Goal: Information Seeking & Learning: Learn about a topic

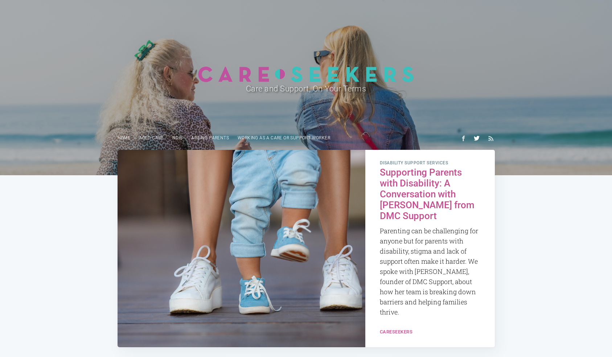
drag, startPoint x: 475, startPoint y: 138, endPoint x: 482, endPoint y: 138, distance: 7.3
click at [158, 142] on link "Aged Care" at bounding box center [151, 138] width 33 height 14
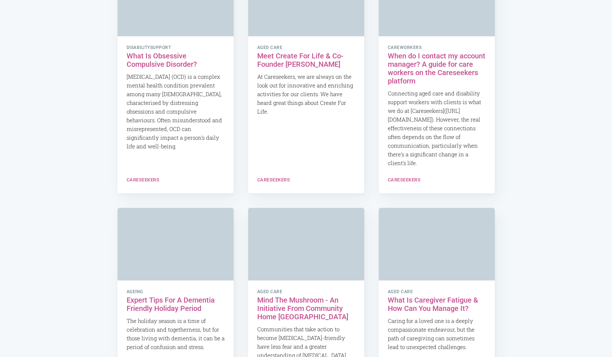
scroll to position [1360, 0]
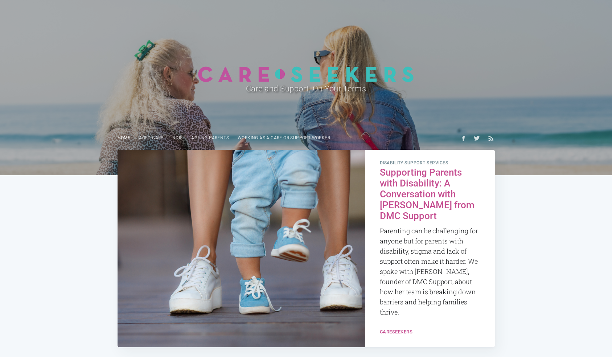
click at [124, 140] on link "Home" at bounding box center [124, 138] width 22 height 14
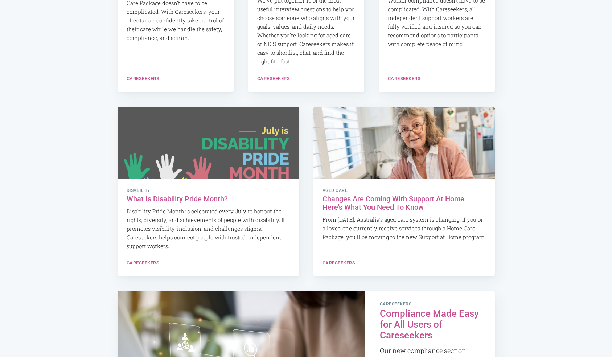
scroll to position [343, 0]
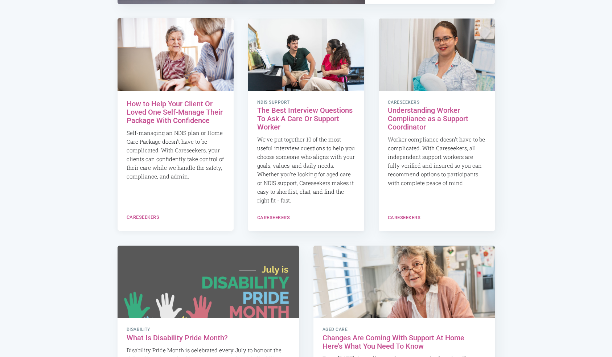
click at [207, 108] on h2 "How to Help Your Client Or Loved One Self-Manage Their Package With Confidence" at bounding box center [176, 112] width 98 height 25
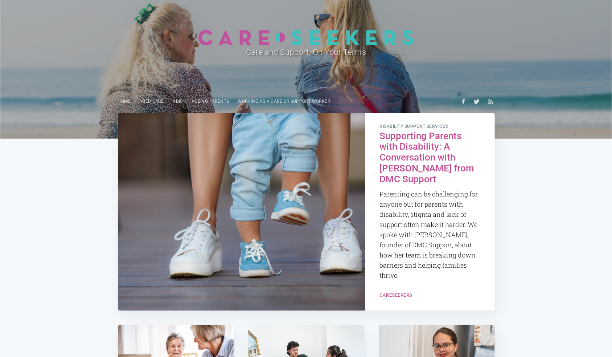
scroll to position [0, 0]
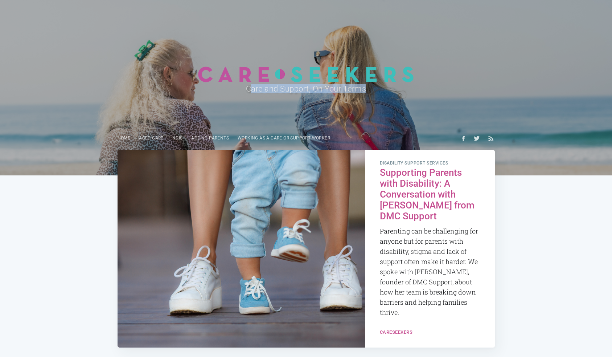
drag, startPoint x: 249, startPoint y: 92, endPoint x: 379, endPoint y: 91, distance: 129.9
click at [379, 91] on h2 "Care and Support, On Your Terms" at bounding box center [306, 88] width 328 height 13
drag, startPoint x: 378, startPoint y: 91, endPoint x: 241, endPoint y: 90, distance: 136.8
click at [241, 90] on h2 "Care and Support, On Your Terms" at bounding box center [306, 88] width 328 height 13
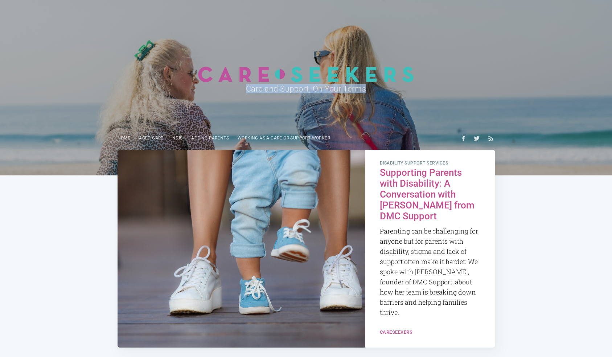
copy h2 "Care and Support, On Your Terms"
click at [437, 185] on h2 "Supporting Parents with Disability: A Conversation with Dr Namira Williams from…" at bounding box center [430, 194] width 101 height 54
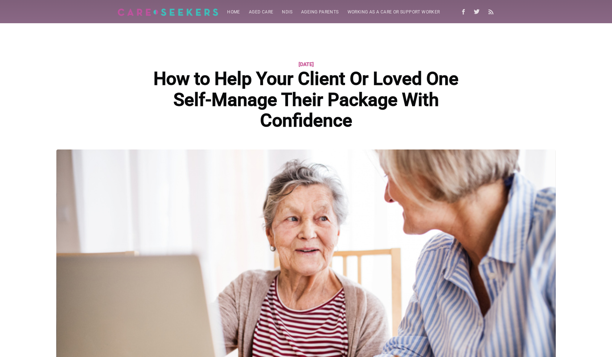
scroll to position [79, 0]
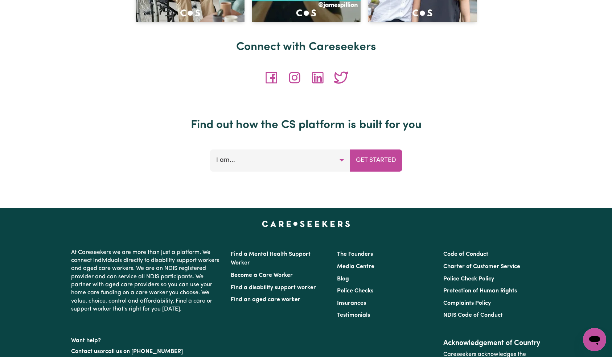
scroll to position [3114, 0]
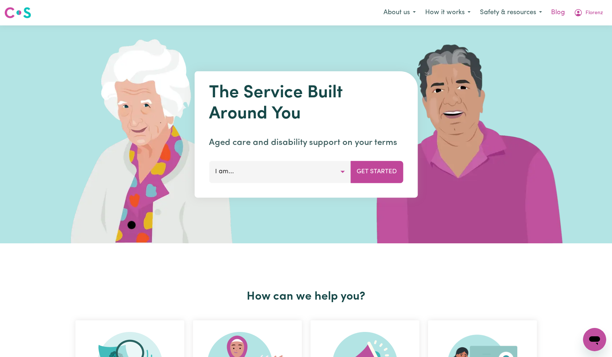
click at [549, 12] on div "About us How it works Safety & resources Blog Florenz" at bounding box center [493, 13] width 229 height 16
click at [562, 12] on link "Blog" at bounding box center [558, 13] width 23 height 16
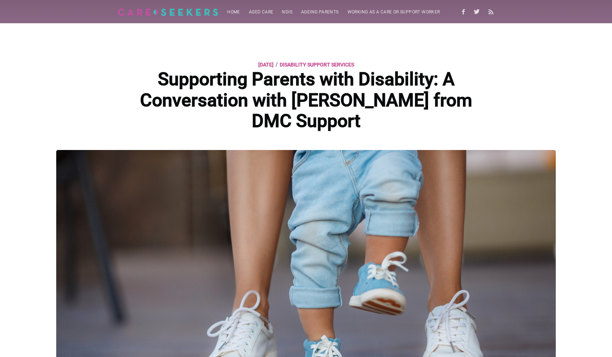
drag, startPoint x: 171, startPoint y: 82, endPoint x: 409, endPoint y: 119, distance: 241.6
click at [409, 119] on h1 "Supporting Parents with Disability: A Conversation with Dr Namira Williams from…" at bounding box center [306, 100] width 341 height 63
click at [314, 64] on link "disability support services" at bounding box center [317, 64] width 74 height 9
drag, startPoint x: 380, startPoint y: 68, endPoint x: 308, endPoint y: 69, distance: 71.1
click at [297, 66] on section "15 September 2025 / disability support services" at bounding box center [306, 64] width 341 height 9
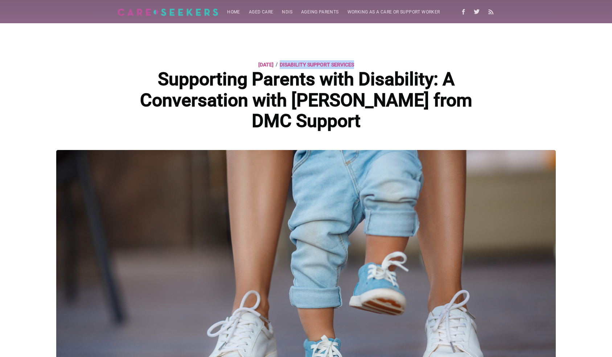
copy link "disability support services"
click at [238, 11] on link "Home" at bounding box center [234, 12] width 22 height 14
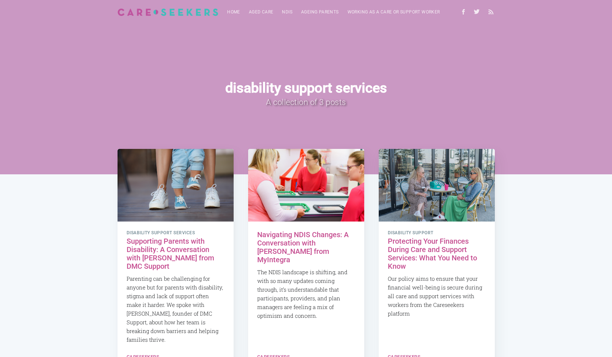
scroll to position [58, 0]
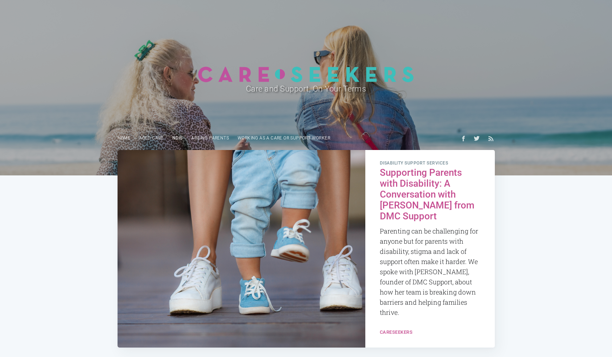
click at [178, 139] on link "NDIS" at bounding box center [177, 138] width 19 height 14
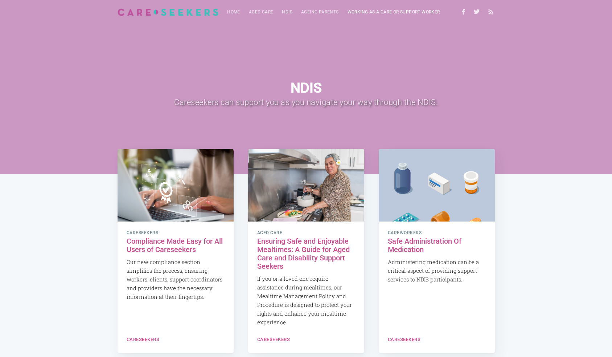
click at [373, 10] on link "Working as a care or support worker" at bounding box center [393, 12] width 101 height 14
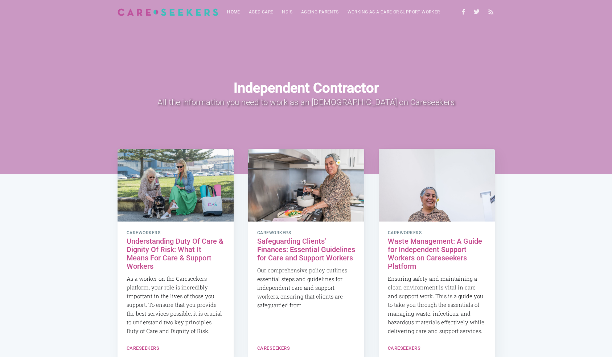
click at [235, 11] on link "Home" at bounding box center [234, 12] width 22 height 14
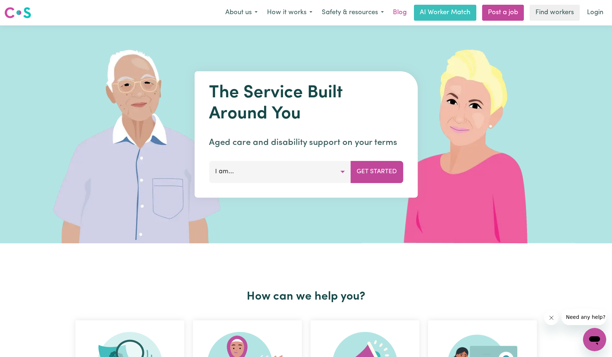
click at [401, 12] on link "Blog" at bounding box center [400, 13] width 23 height 16
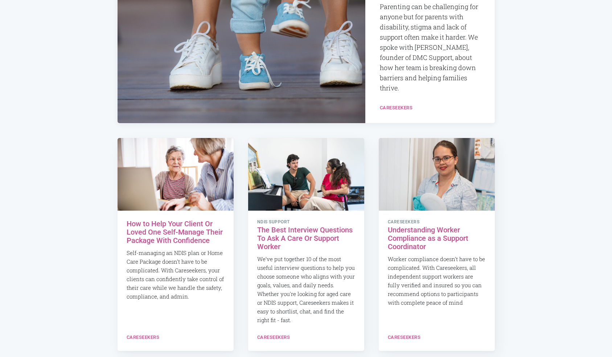
scroll to position [149, 0]
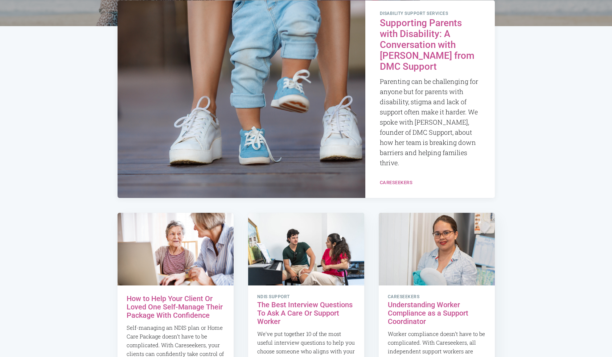
click at [404, 68] on h2 "Supporting Parents with Disability: A Conversation with [PERSON_NAME] from DMC …" at bounding box center [430, 45] width 101 height 54
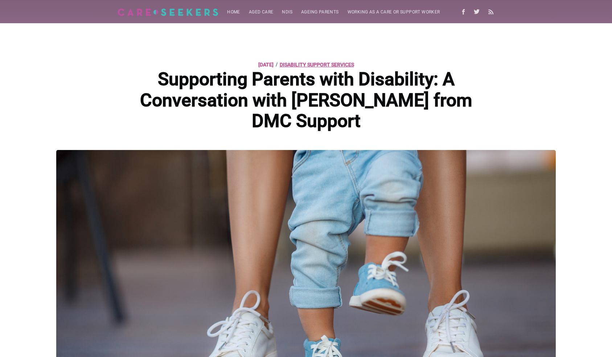
click at [354, 66] on link "disability support services" at bounding box center [317, 64] width 74 height 9
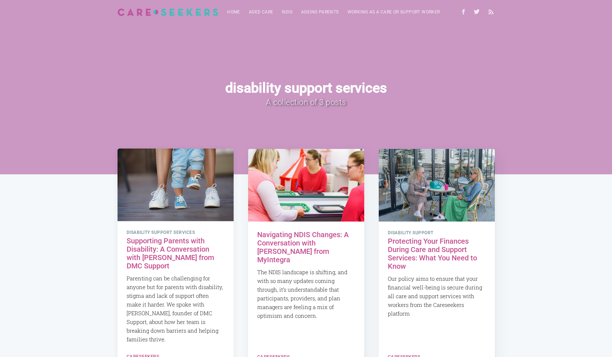
drag, startPoint x: 165, startPoint y: 238, endPoint x: 181, endPoint y: 224, distance: 21.1
click at [165, 237] on h2 "Supporting Parents with Disability: A Conversation with [PERSON_NAME] from DMC …" at bounding box center [176, 253] width 98 height 33
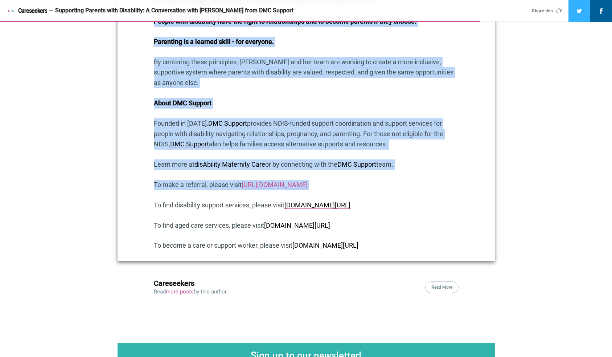
scroll to position [1314, 0]
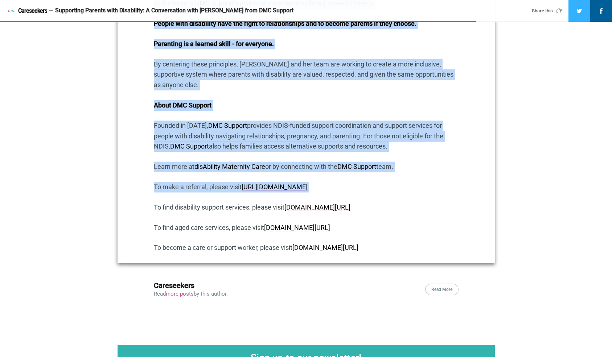
drag, startPoint x: 148, startPoint y: 119, endPoint x: 401, endPoint y: 245, distance: 282.3
copy div "At Careseekers , we love to spotlight organisations making a real difference in…"
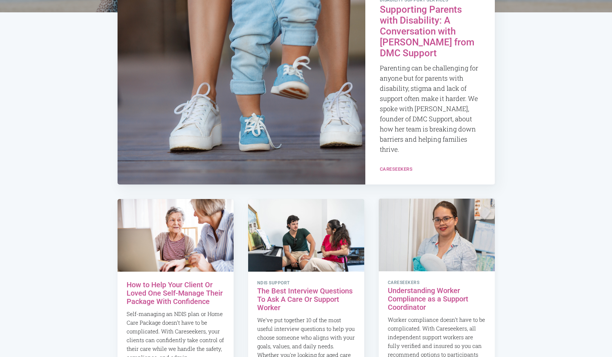
scroll to position [266, 0]
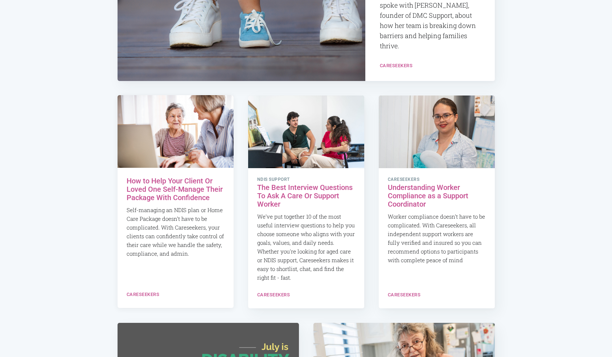
click at [185, 185] on h2 "How to Help Your Client Or Loved One Self-Manage Their Package With Confidence" at bounding box center [176, 189] width 98 height 25
click at [286, 186] on h2 "The Best Interview Questions To Ask A Care Or Support Worker" at bounding box center [306, 195] width 98 height 25
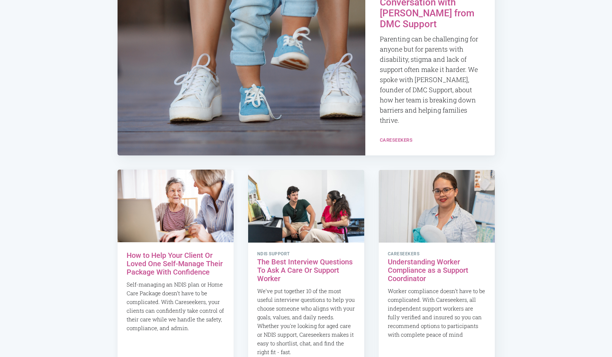
click at [178, 263] on h2 "How to Help Your Client Or Loved One Self-Manage Their Package With Confidence" at bounding box center [176, 263] width 98 height 25
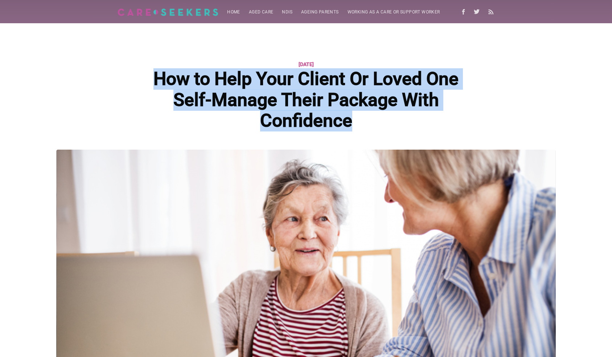
drag, startPoint x: 154, startPoint y: 75, endPoint x: 393, endPoint y: 75, distance: 239.5
click at [403, 125] on h1 "How to Help Your Client Or Loved One Self-Manage Their Package With Confidence" at bounding box center [306, 100] width 341 height 63
click at [492, 94] on header "[DATE] How to Help Your Client Or Loved One Self-Manage Their Package With Conf…" at bounding box center [306, 86] width 377 height 126
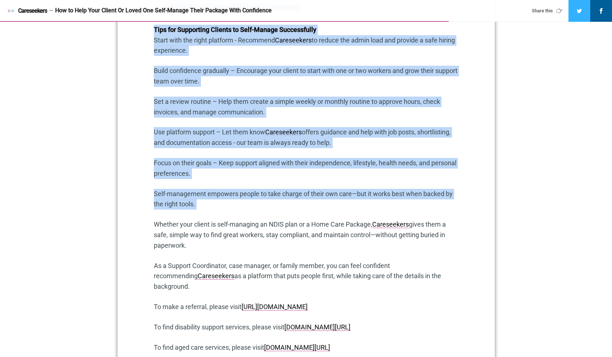
scroll to position [1583, 0]
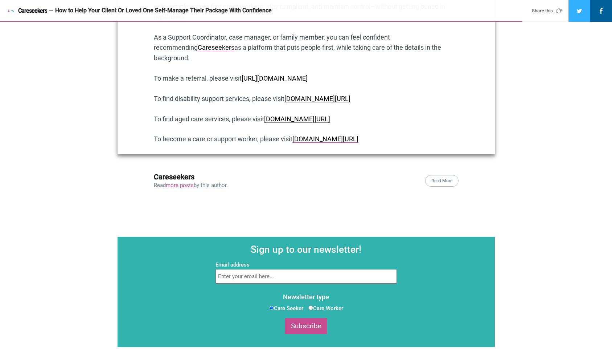
drag, startPoint x: 149, startPoint y: 159, endPoint x: 391, endPoint y: 142, distance: 242.7
copy div "Loremip DOLO sitametconse adi elits Doeiusmodte in utla etdolor ma aliqu enim a…"
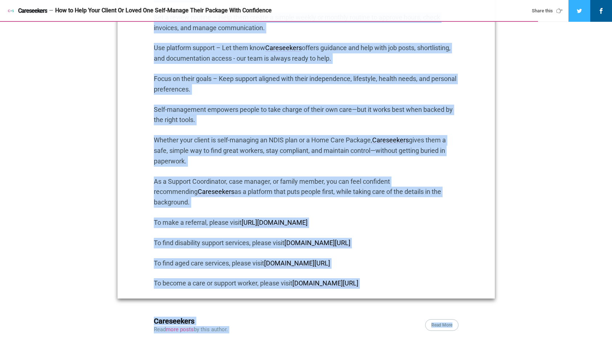
scroll to position [1668, 0]
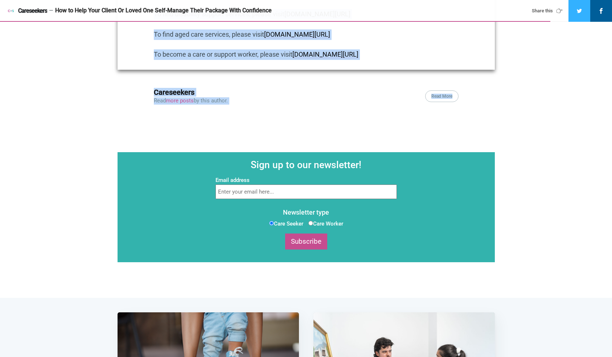
drag, startPoint x: 153, startPoint y: 88, endPoint x: 388, endPoint y: 60, distance: 236.5
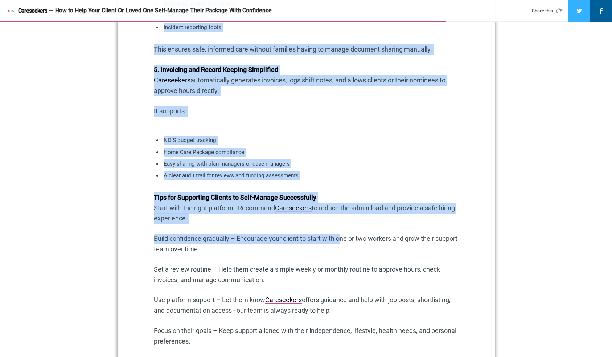
scroll to position [1389, 0]
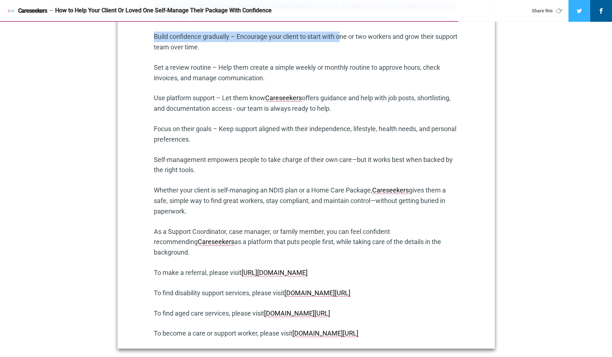
drag, startPoint x: 156, startPoint y: 164, endPoint x: 408, endPoint y: 331, distance: 302.9
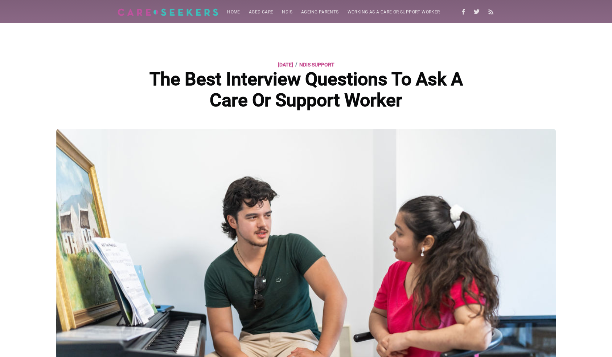
click at [148, 12] on img at bounding box center [168, 12] width 101 height 8
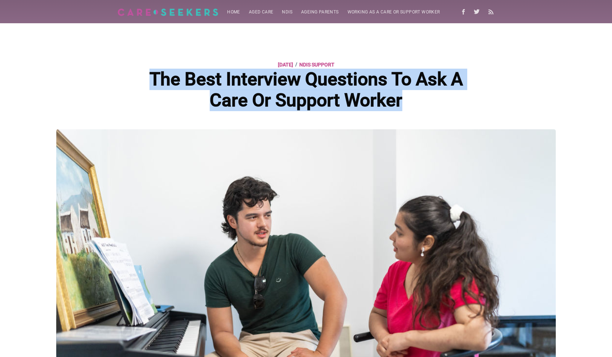
drag, startPoint x: 154, startPoint y: 78, endPoint x: 393, endPoint y: 73, distance: 239.2
click at [444, 103] on h1 "The Best Interview Questions To Ask A Care Or Support Worker" at bounding box center [306, 90] width 341 height 42
copy h1 "The Best Interview Questions To Ask A Care Or Support Worker"
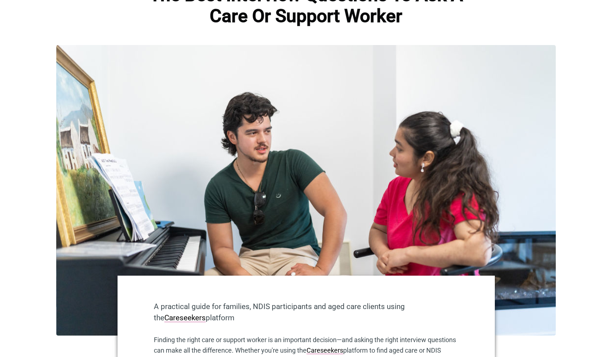
click at [392, 25] on h1 "The Best Interview Questions To Ask A Care Or Support Worker" at bounding box center [306, 6] width 341 height 42
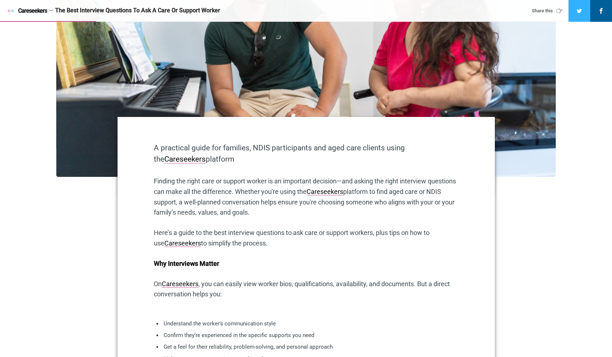
click at [155, 146] on p "A practical guide for families, NDIS participants and aged care clients using t…" at bounding box center [306, 153] width 305 height 23
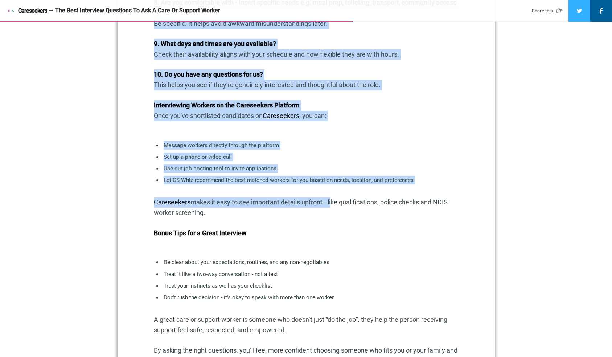
scroll to position [1120, 0]
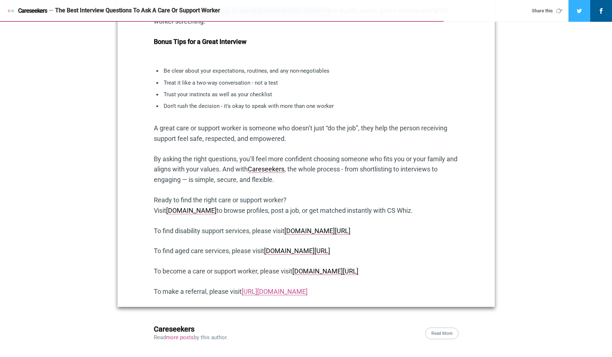
drag, startPoint x: 155, startPoint y: 147, endPoint x: 365, endPoint y: 301, distance: 260.2
copy div "A practical guide for families, NDIS participants and aged care clients using t…"
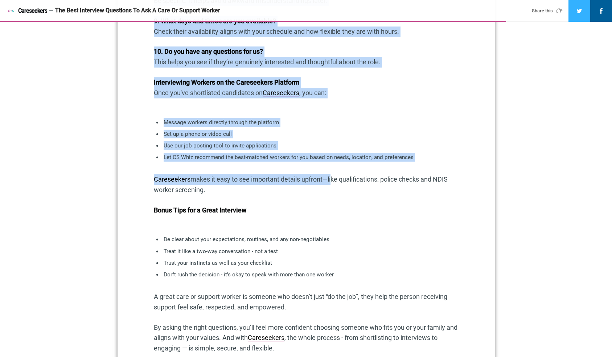
scroll to position [0, 0]
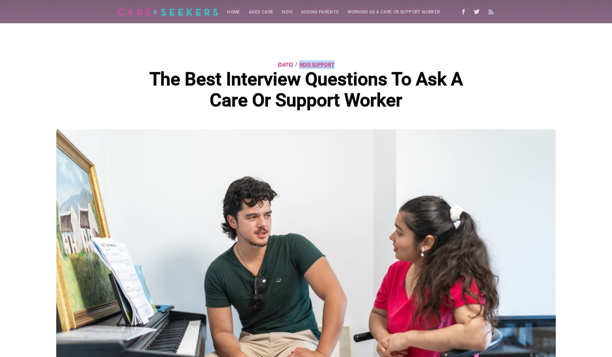
drag, startPoint x: 333, startPoint y: 64, endPoint x: 312, endPoint y: 65, distance: 20.3
click at [312, 65] on section "18 August 2025 / NDIS Support" at bounding box center [306, 64] width 341 height 9
copy link "NDIS Support"
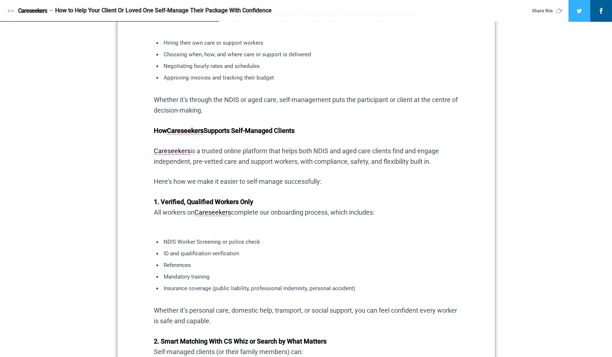
scroll to position [665, 0]
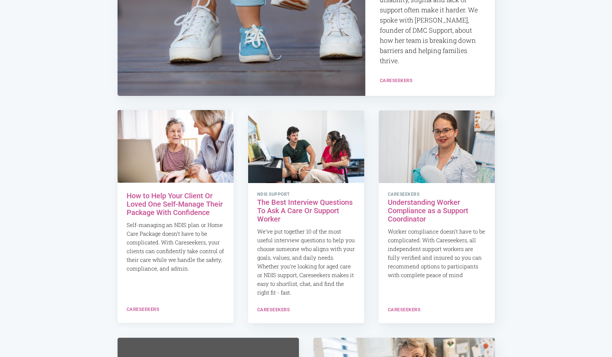
scroll to position [289, 0]
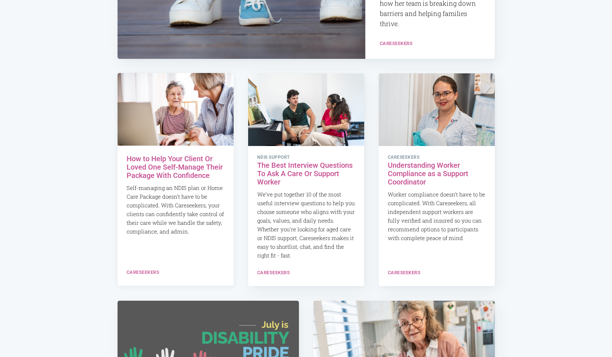
click at [175, 166] on h2 "How to Help Your Client Or Loved One Self-Manage Their Package With Confidence" at bounding box center [176, 167] width 98 height 25
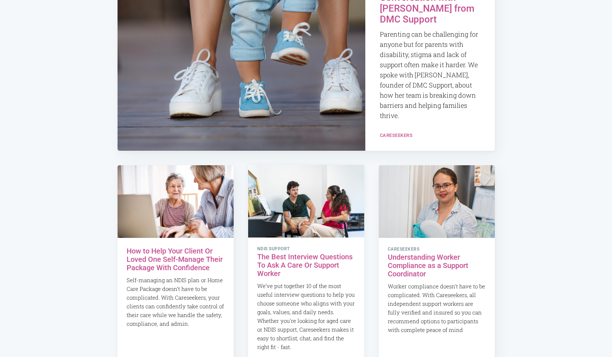
scroll to position [334, 0]
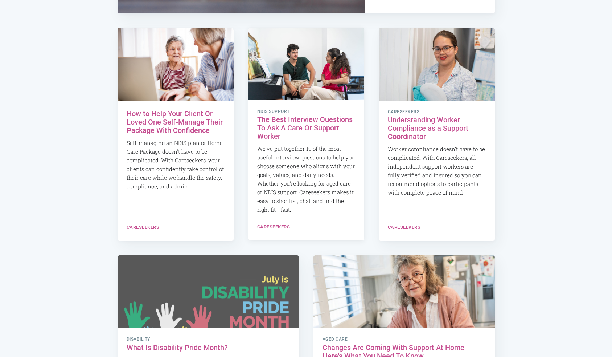
click at [317, 108] on link "NDIS Support The Best Interview Questions To Ask A Care Or Support Worker We’ve…" at bounding box center [306, 161] width 116 height 122
